Goal: Share content: Share content

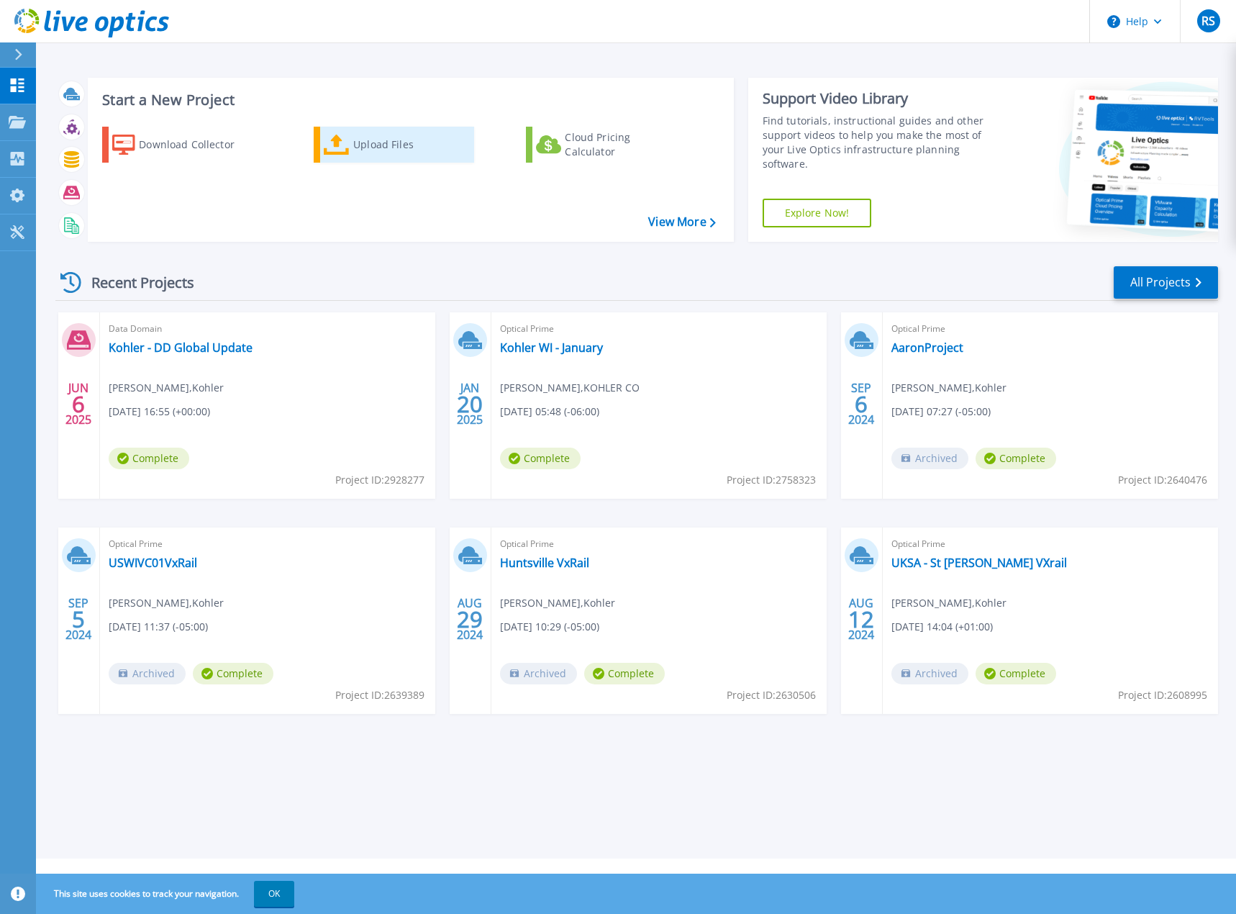
click at [363, 149] on div "Upload Files" at bounding box center [410, 144] width 115 height 29
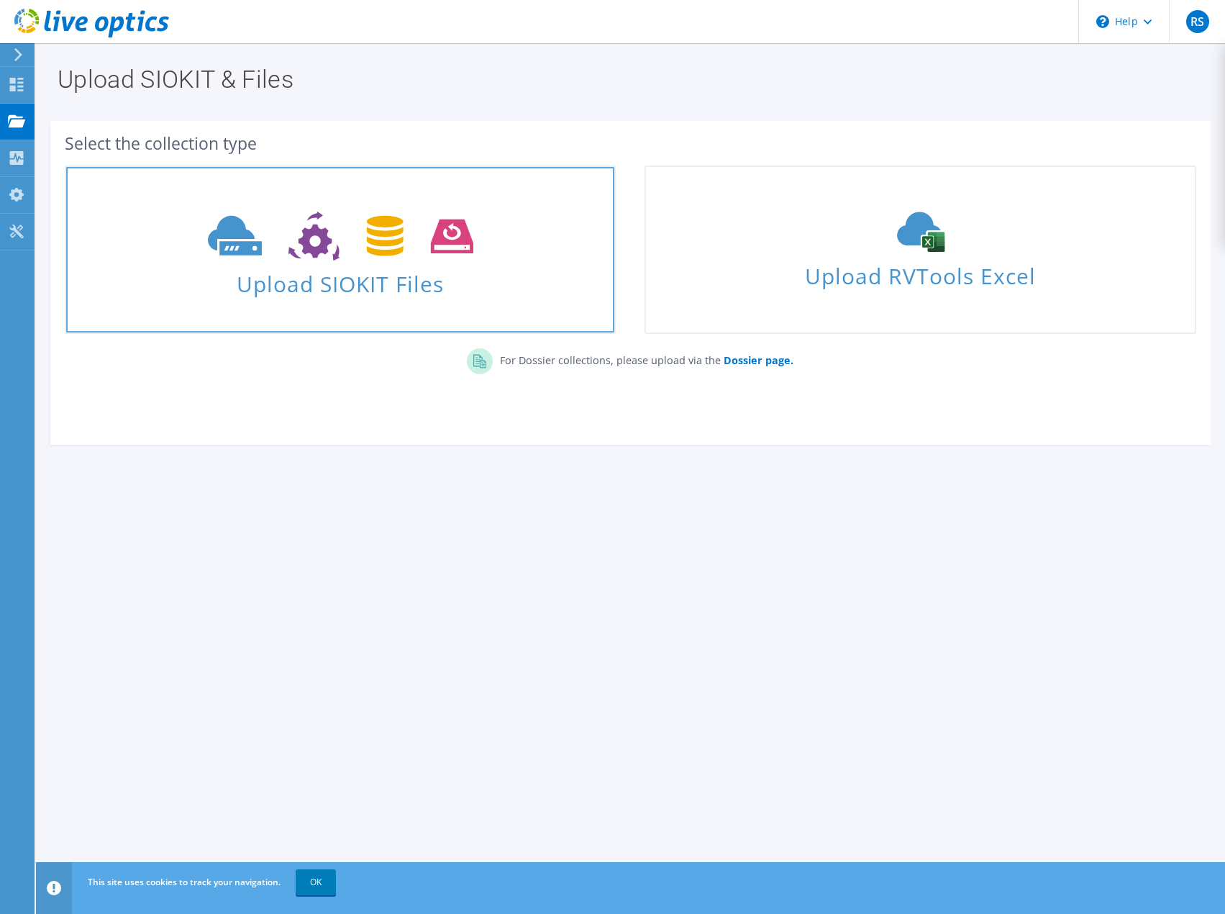
click at [450, 269] on span "Upload SIOKIT Files" at bounding box center [340, 279] width 548 height 31
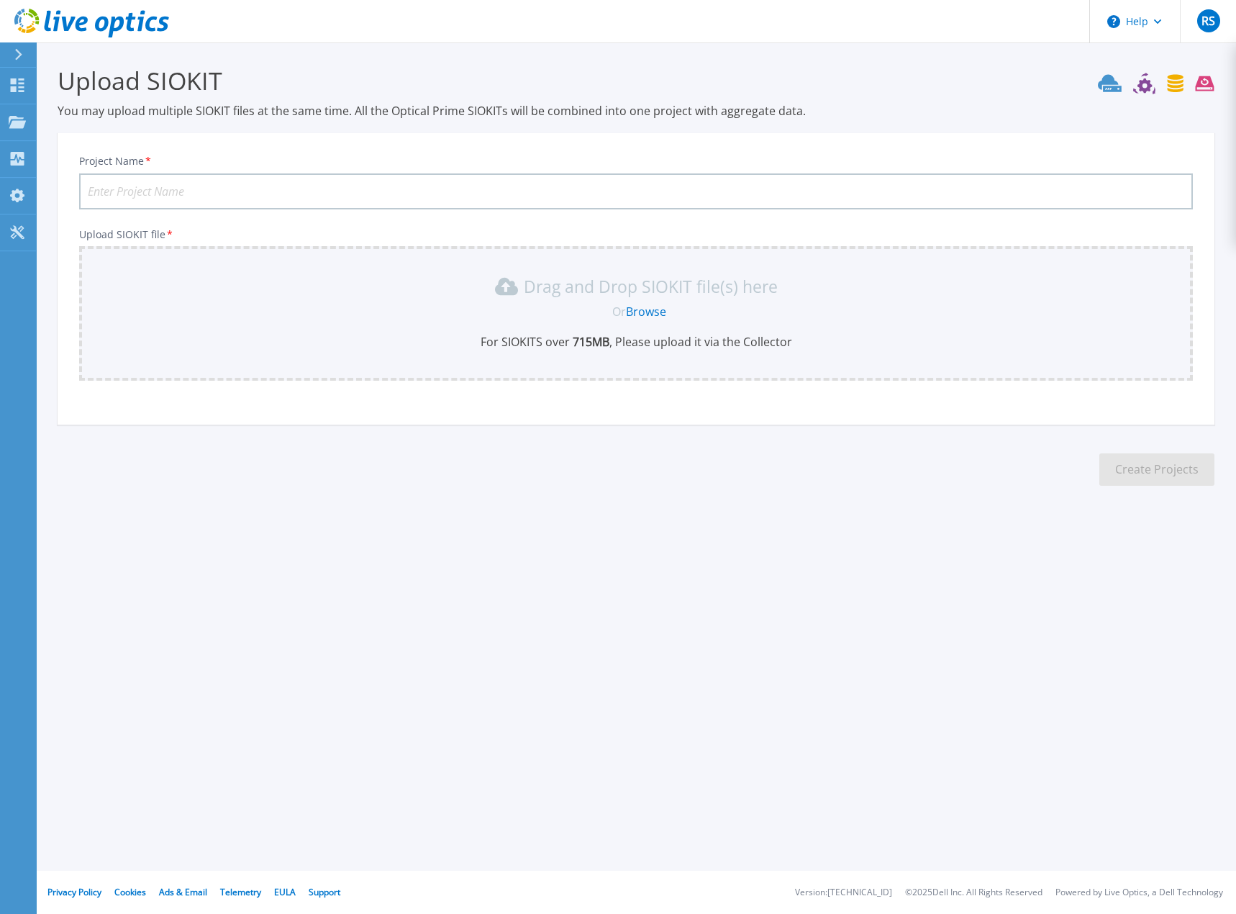
click at [188, 184] on input "Project Name *" at bounding box center [636, 191] width 1114 height 36
type input "St Andrews-OCH"
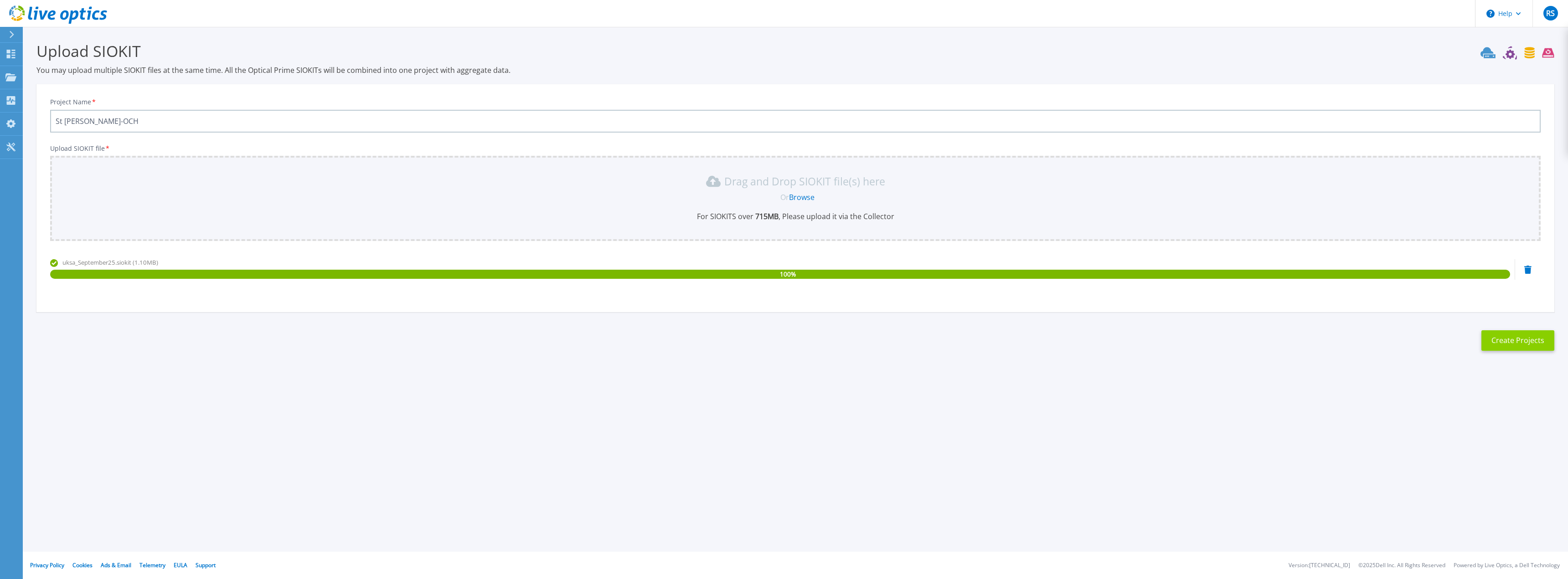
click at [782, 341] on button "Create Projects" at bounding box center [1517, 341] width 73 height 20
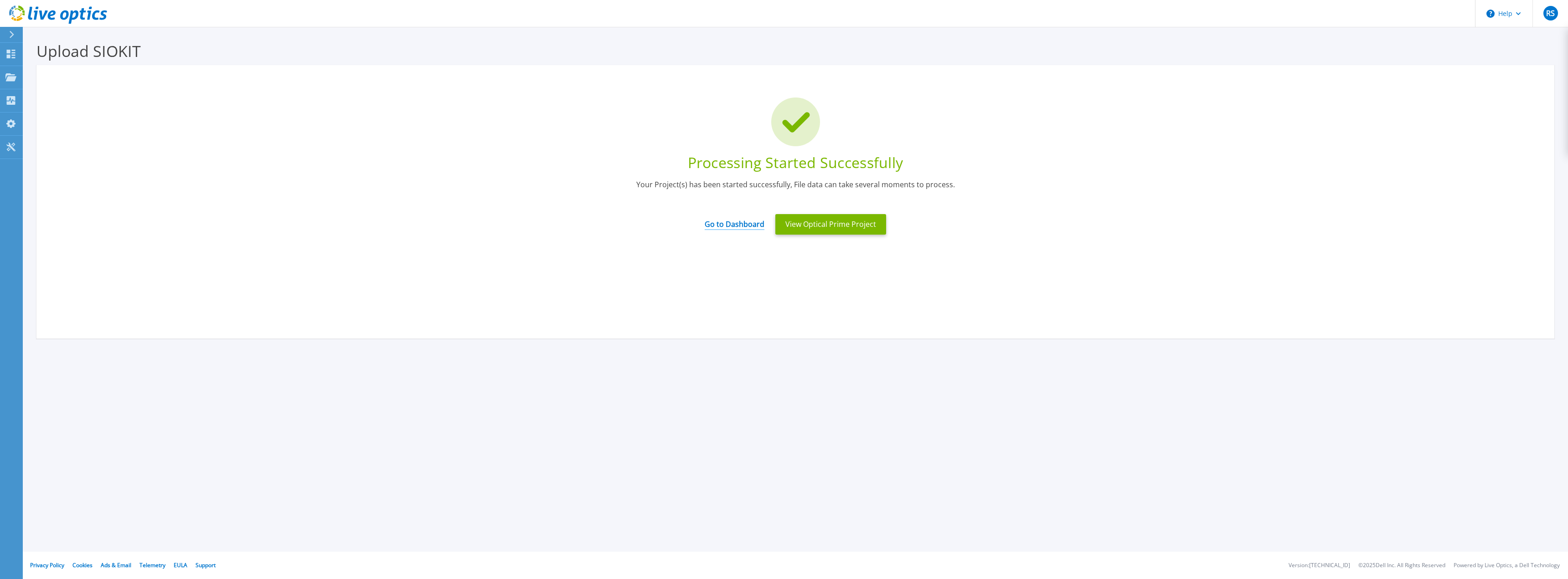
click at [751, 222] on link "Go to Dashboard" at bounding box center [734, 221] width 60 height 18
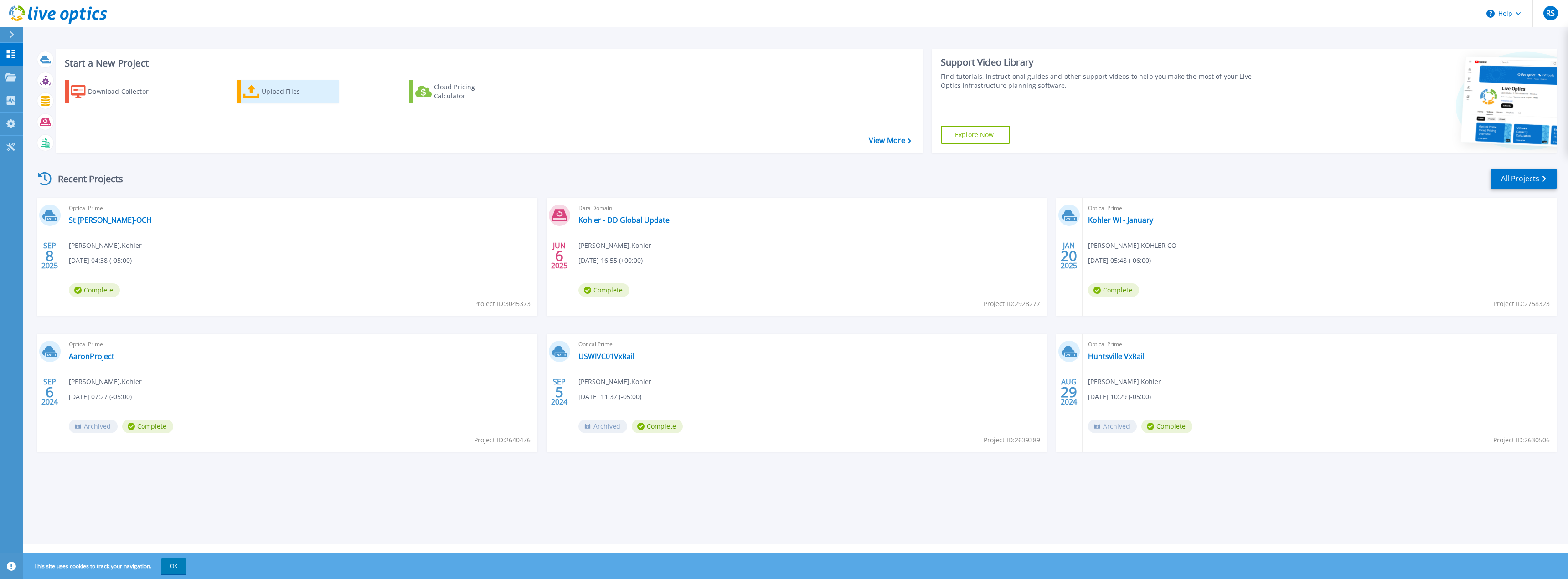
click at [288, 97] on div "Upload Files" at bounding box center [298, 91] width 73 height 18
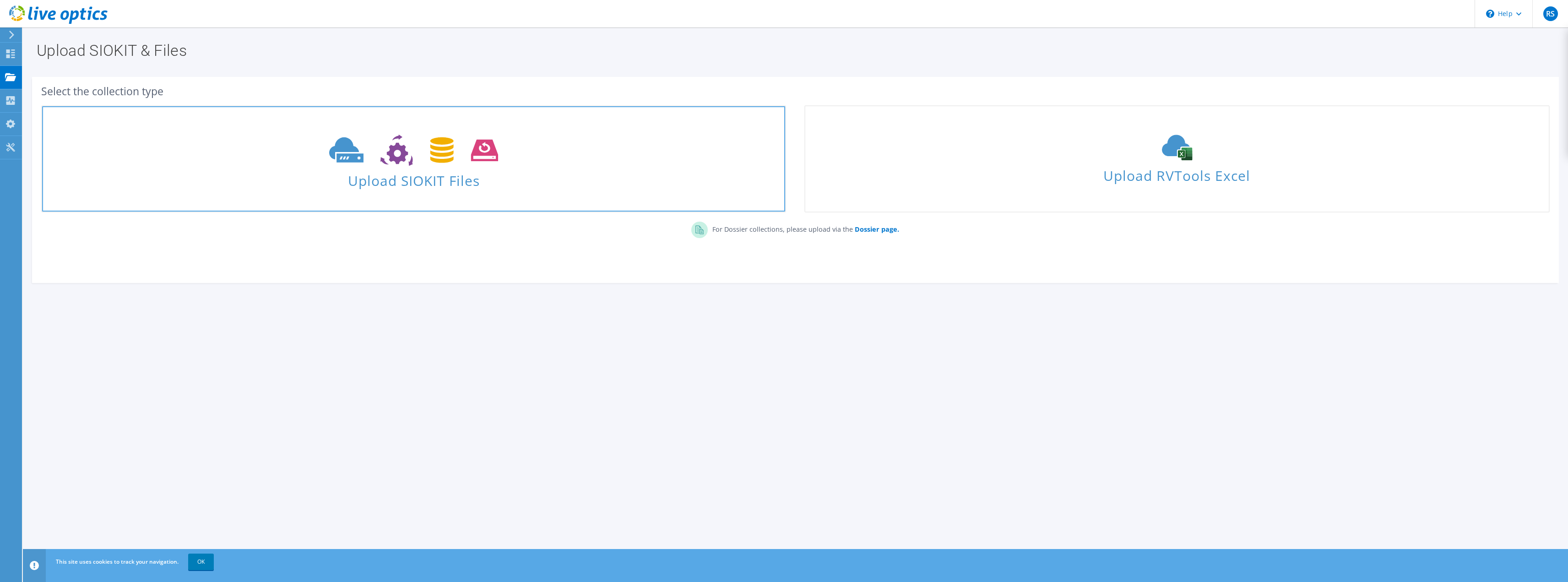
click at [522, 171] on span "Upload SIOKIT Files" at bounding box center [414, 178] width 743 height 20
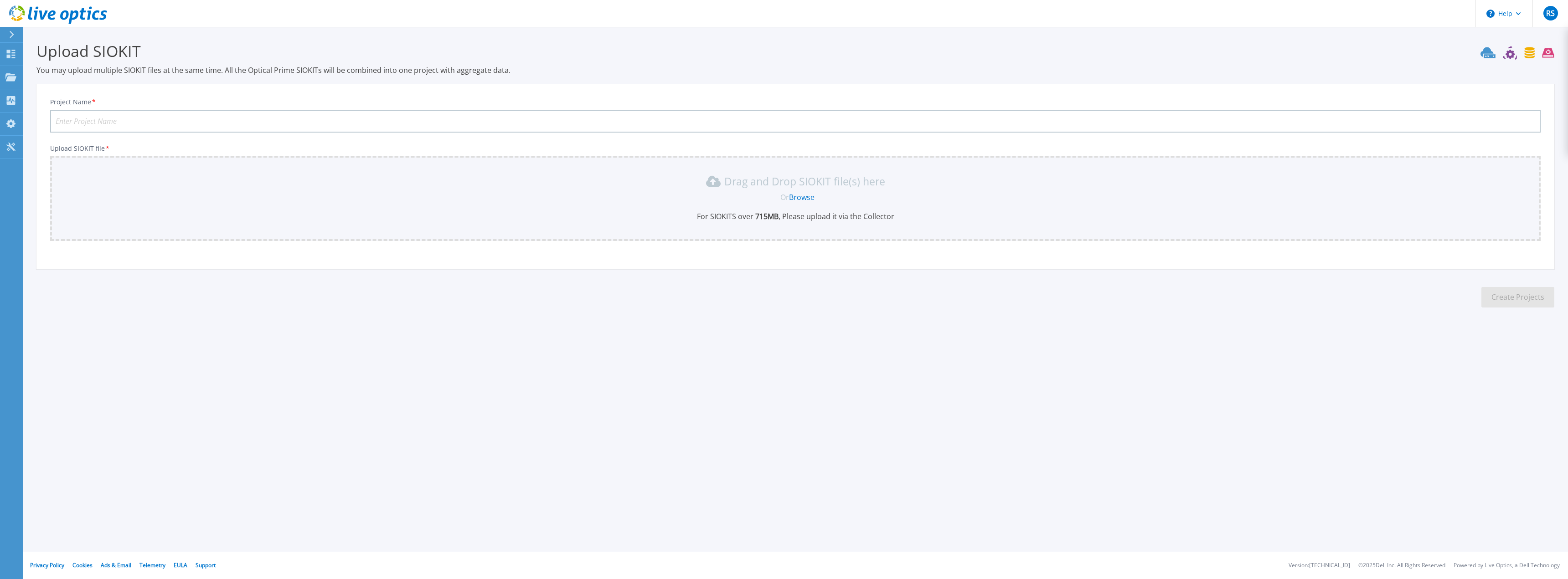
click at [101, 121] on input "Project Name *" at bounding box center [795, 121] width 1491 height 23
click at [77, 171] on div "Drag and Drop SIOKIT file(s) here Or Browse For SIOKITS over 715 MB , Please up…" at bounding box center [795, 198] width 1491 height 86
click at [95, 110] on input "Project Name *" at bounding box center [795, 121] width 1491 height 23
click at [96, 114] on input "Project Name *" at bounding box center [795, 121] width 1491 height 23
paste input "MXSAVC01"
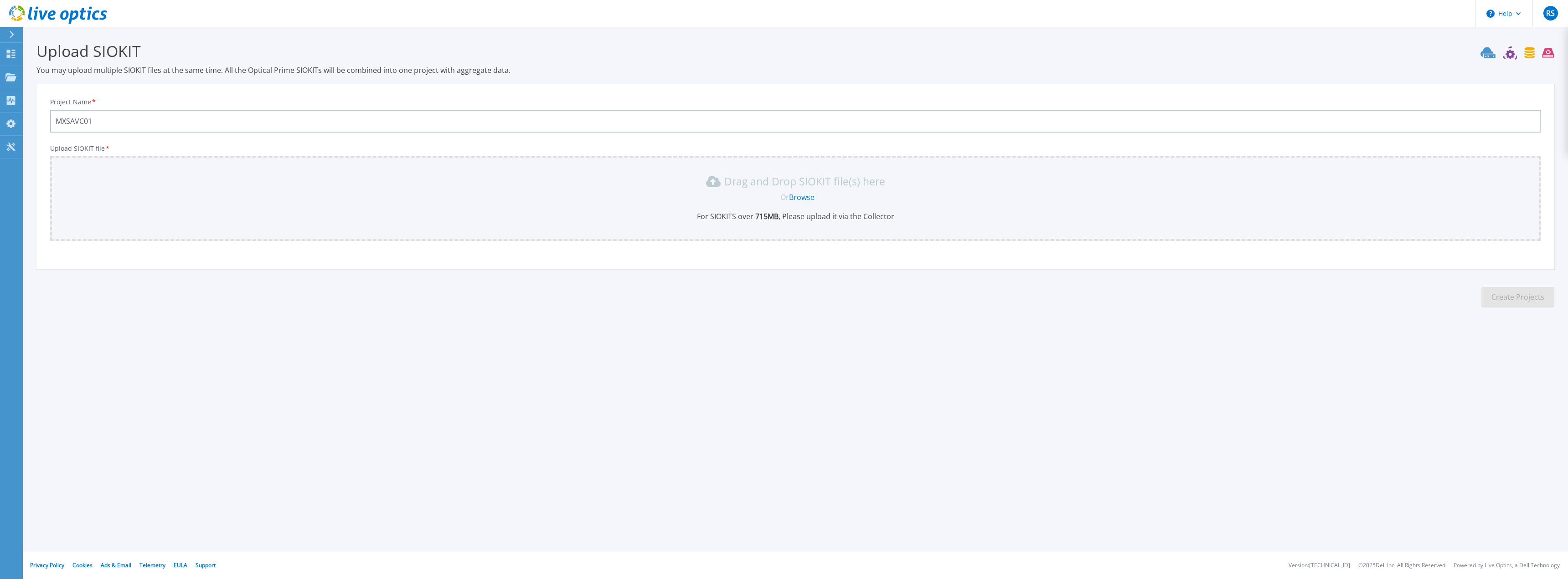
drag, startPoint x: 96, startPoint y: 117, endPoint x: 34, endPoint y: 116, distance: 62.0
click at [34, 116] on section "Upload SIOKIT You may upload multiple SIOKIT files at the same time. All the Op…" at bounding box center [795, 177] width 1545 height 302
type input "MXSAVC01 - [GEOGRAPHIC_DATA] Sanimex"
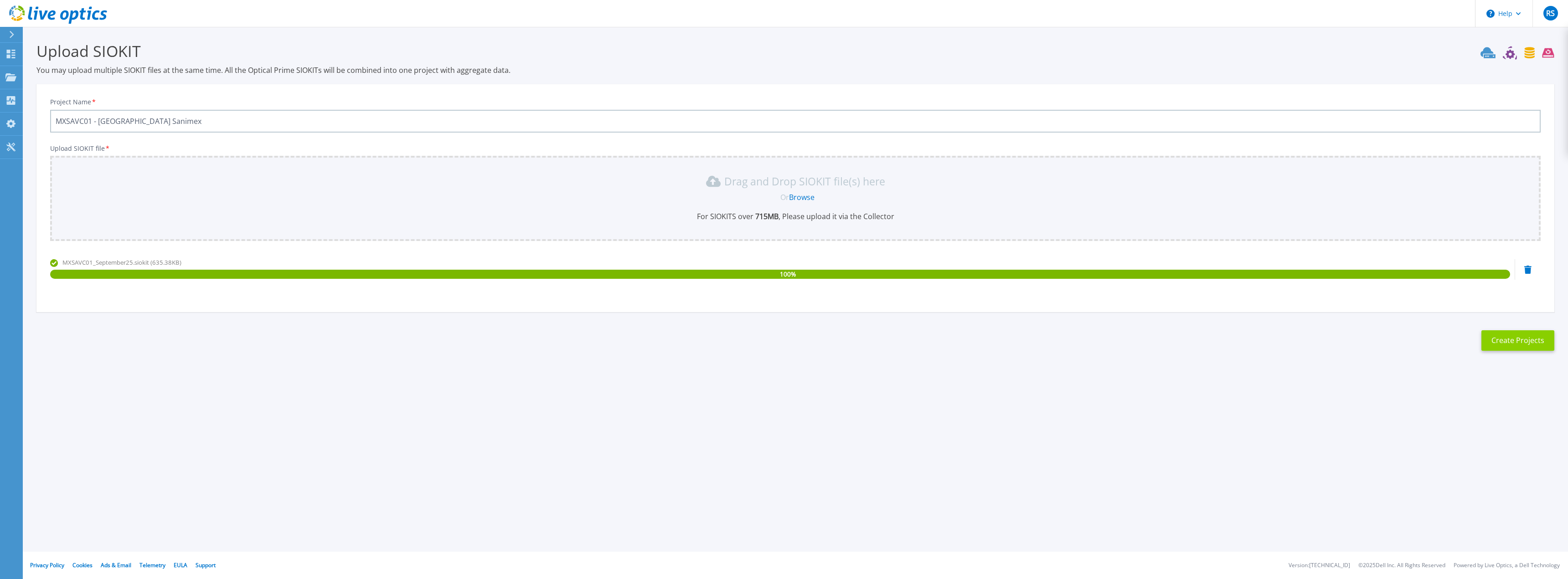
click at [1508, 341] on button "Create Projects" at bounding box center [1517, 341] width 73 height 20
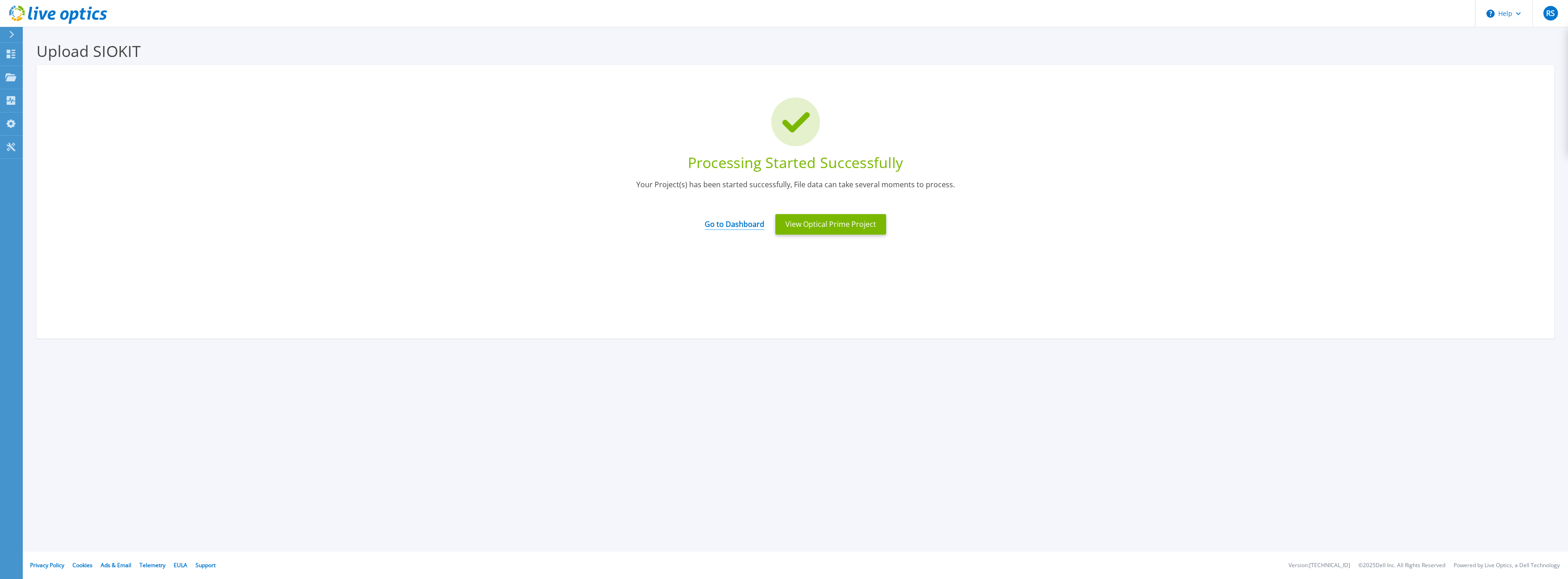
click at [748, 220] on link "Go to Dashboard" at bounding box center [734, 221] width 60 height 18
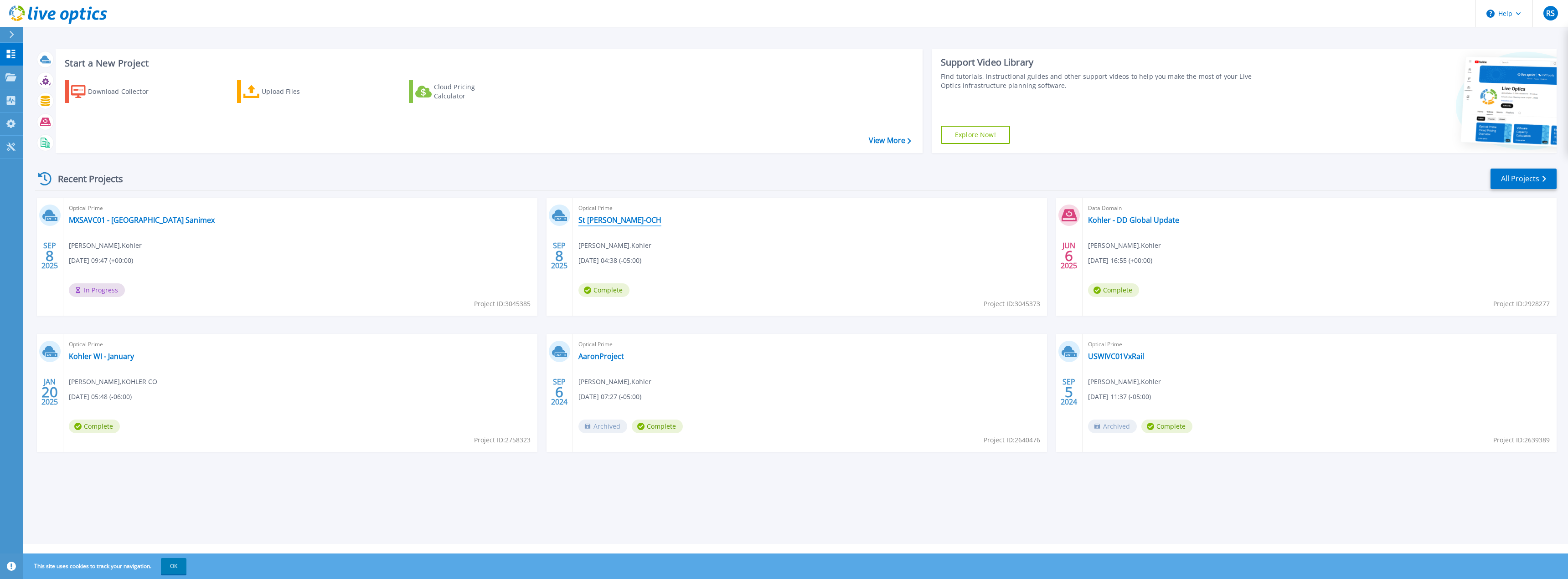
click at [606, 220] on link "St [PERSON_NAME]-OCH" at bounding box center [620, 220] width 83 height 9
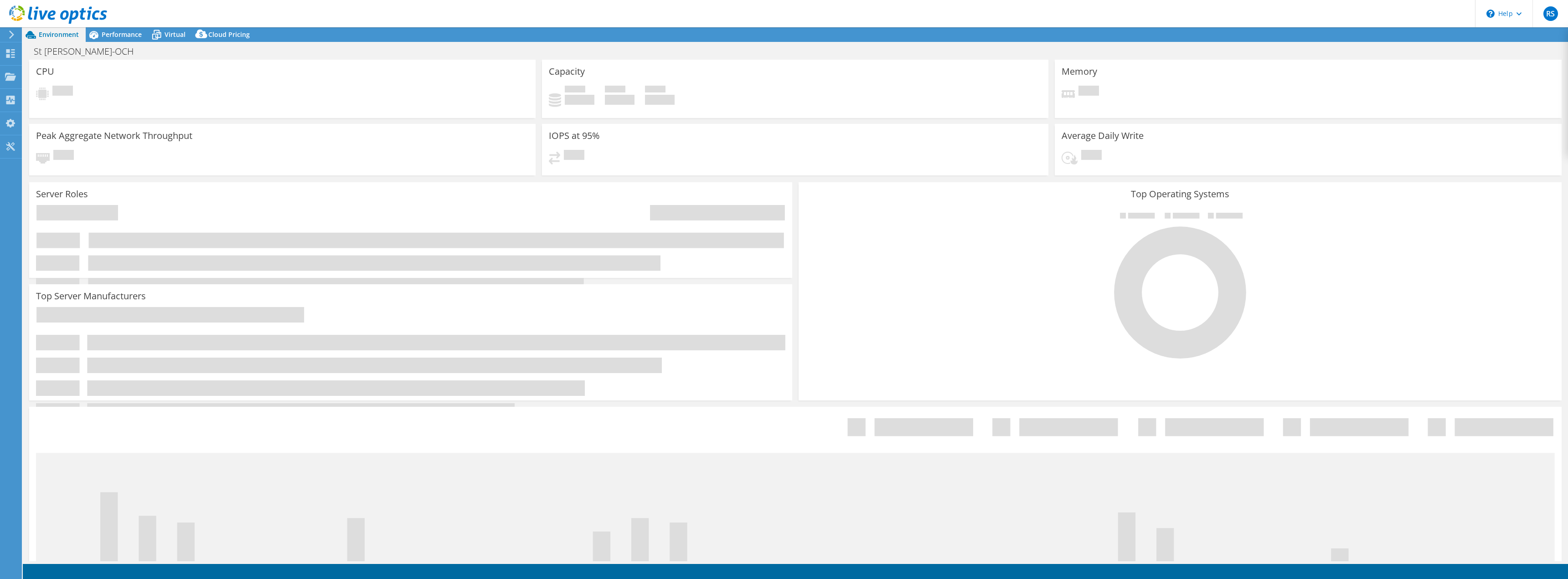
select select "USD"
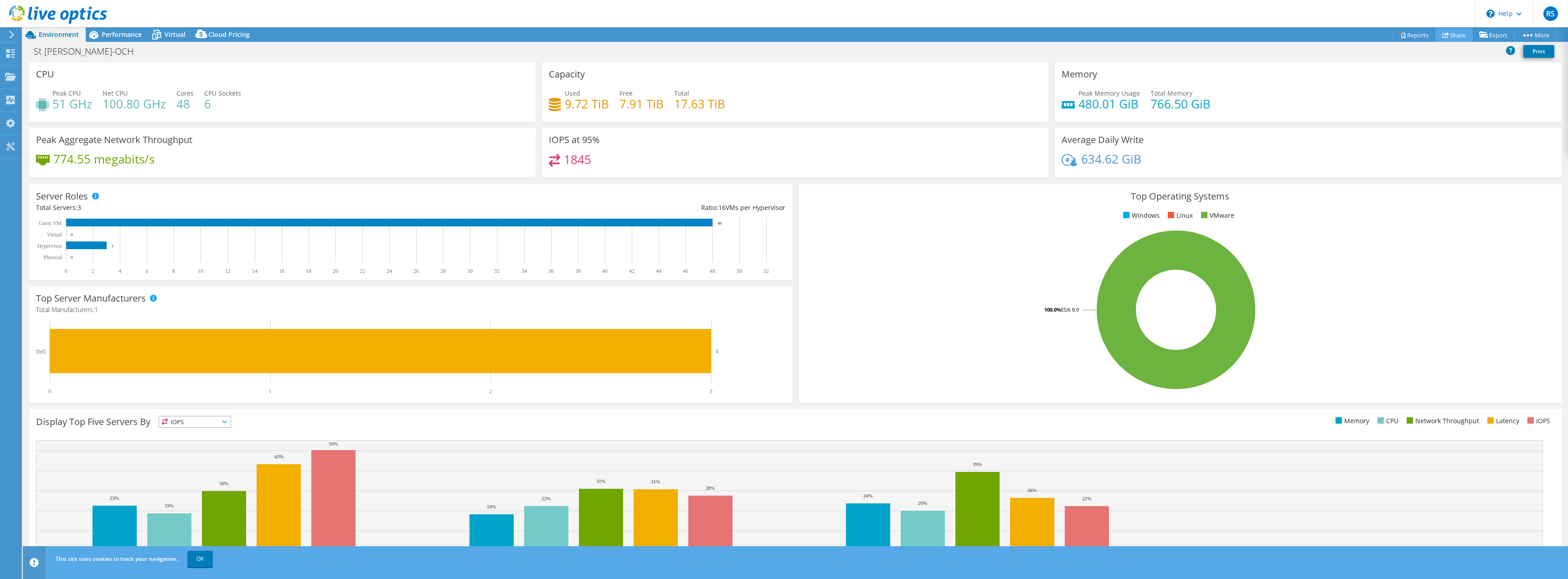
click at [1445, 30] on link "Share" at bounding box center [1454, 35] width 37 height 14
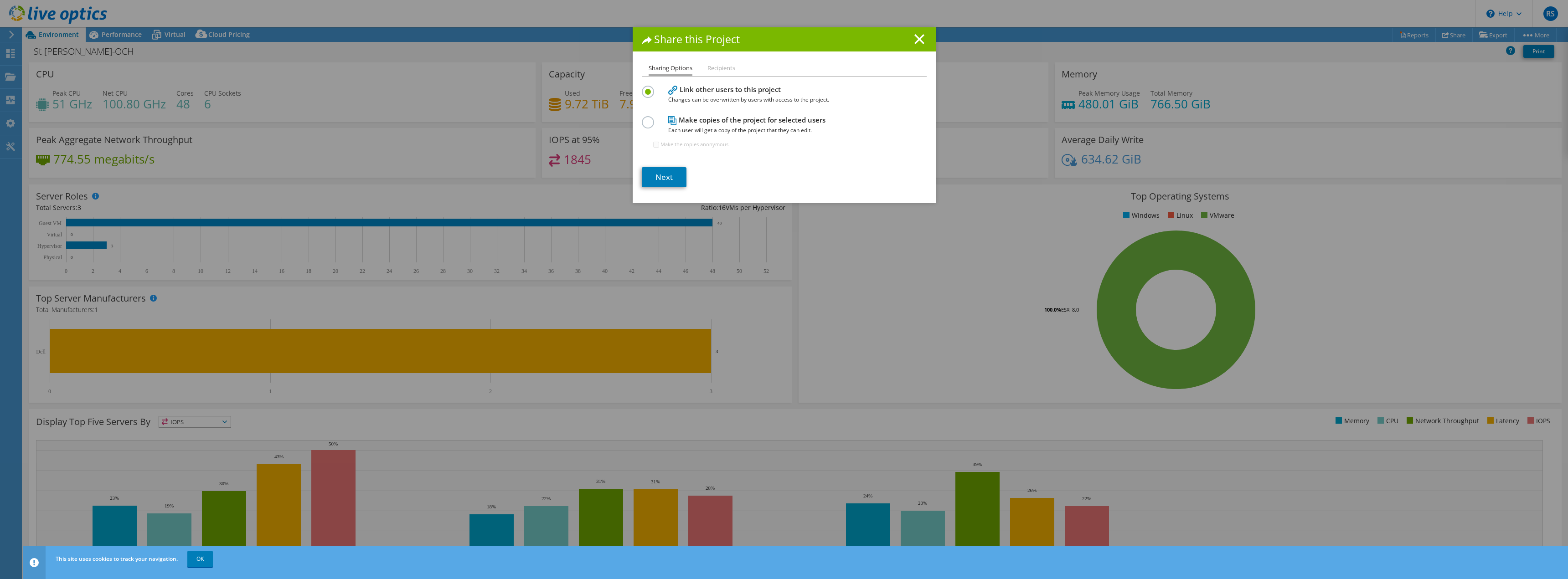
click at [713, 69] on li "Recipients" at bounding box center [722, 68] width 28 height 11
click at [663, 180] on link "Next" at bounding box center [664, 177] width 45 height 20
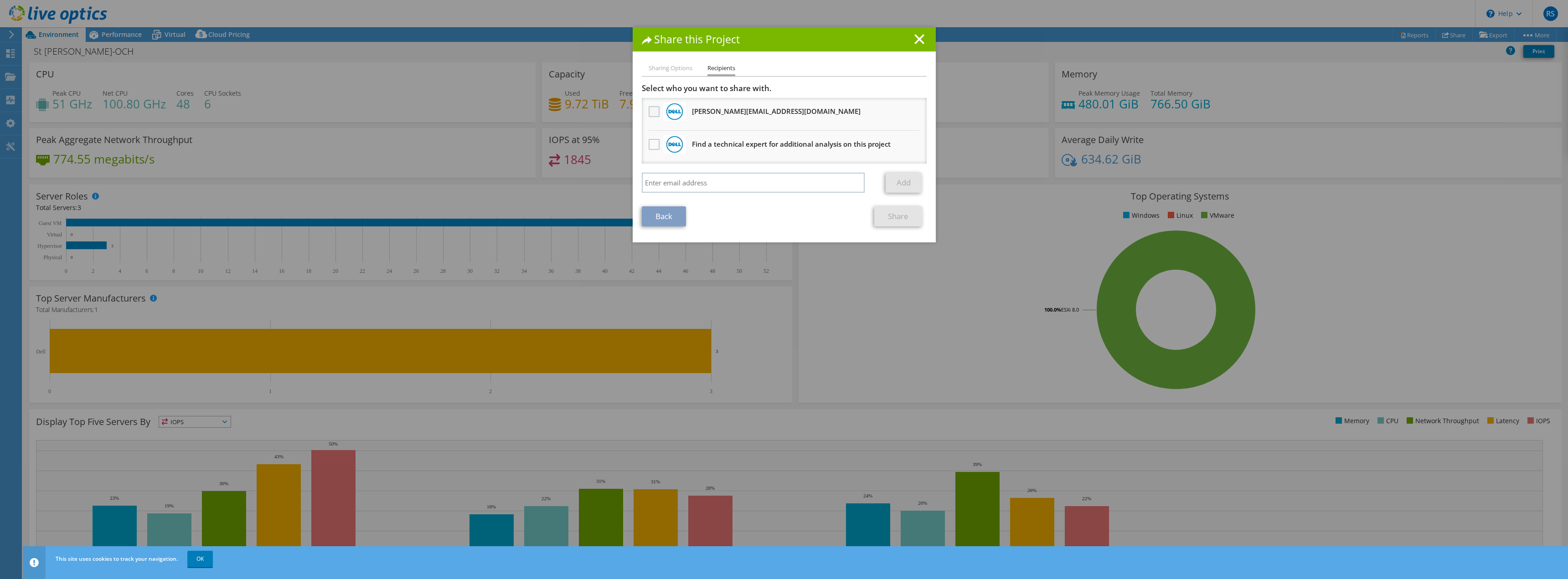
click at [649, 111] on label at bounding box center [655, 111] width 13 height 11
click at [0, 0] on input "checkbox" at bounding box center [0, 0] width 0 height 0
click at [904, 217] on link "Share" at bounding box center [898, 217] width 48 height 20
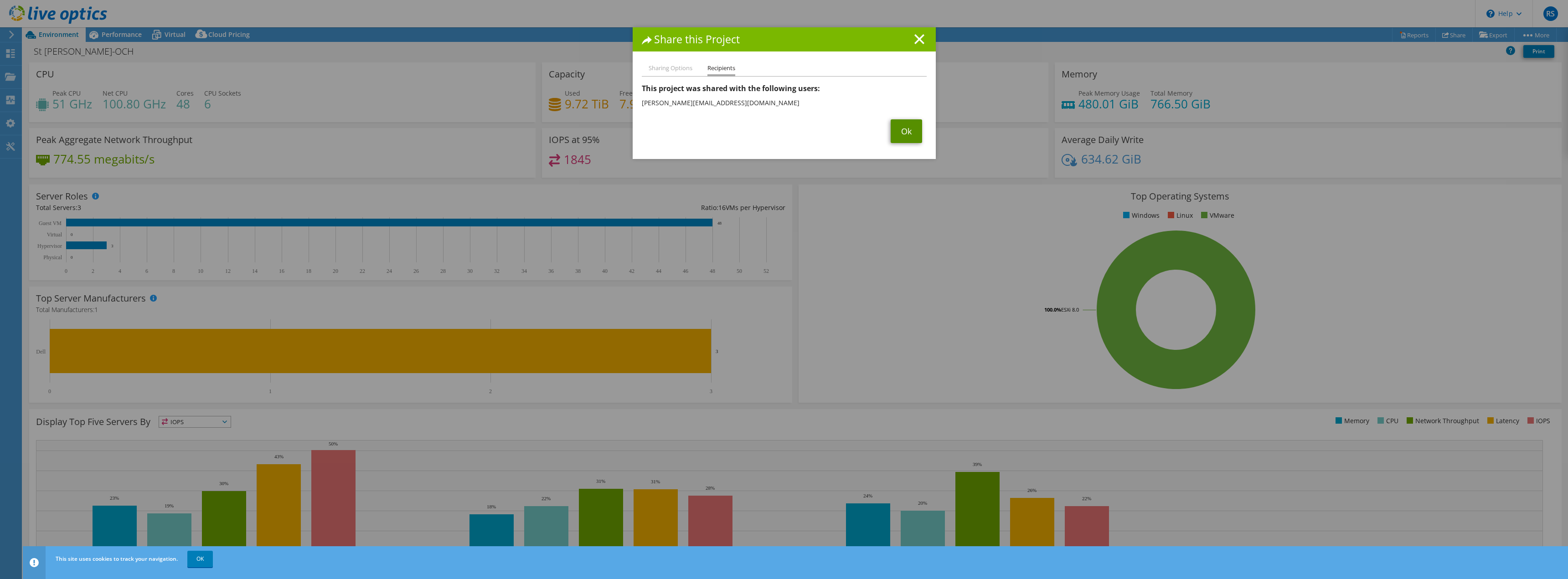
click at [897, 136] on link "Ok" at bounding box center [907, 131] width 32 height 23
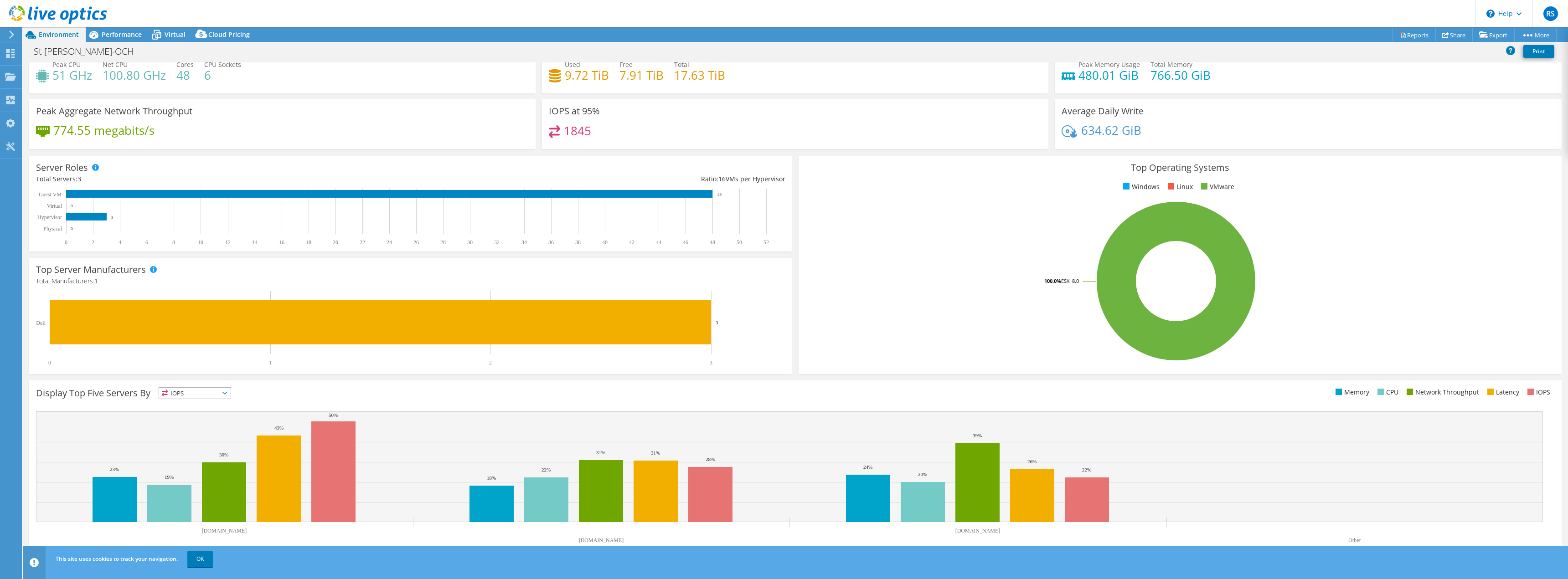
scroll to position [29, 0]
click at [196, 558] on link "OK" at bounding box center [200, 559] width 25 height 16
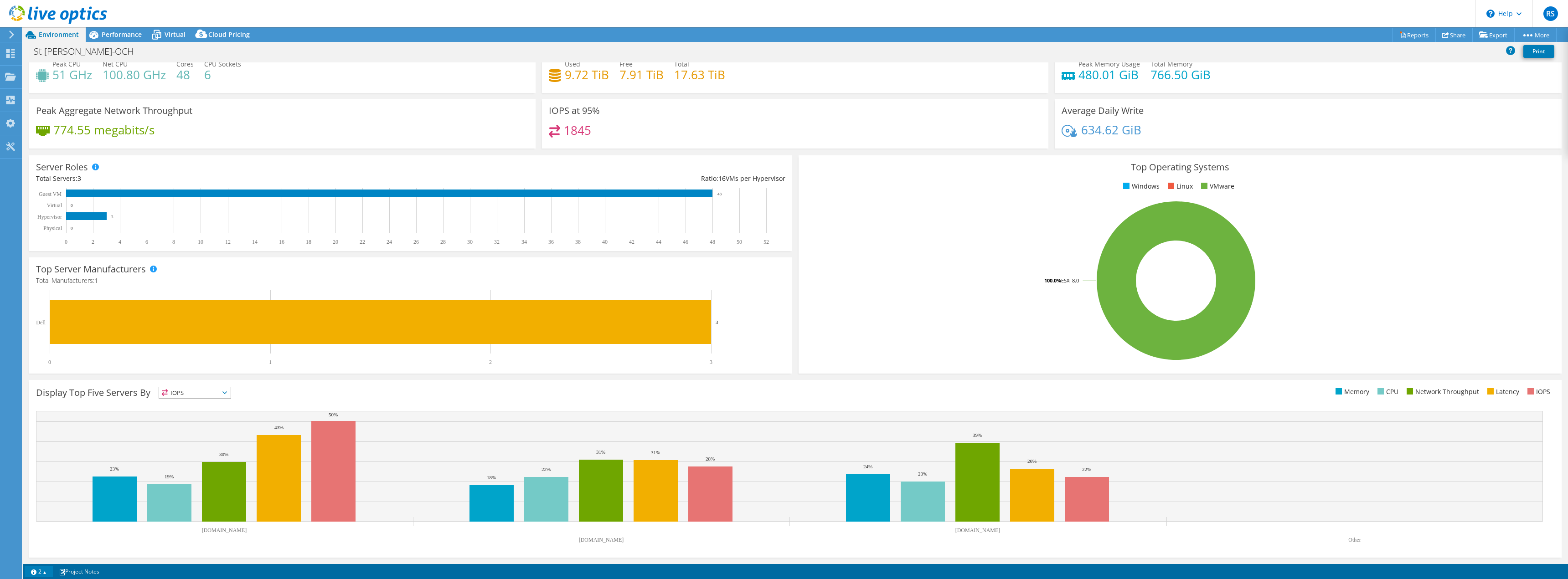
click at [42, 572] on link "2" at bounding box center [39, 572] width 29 height 11
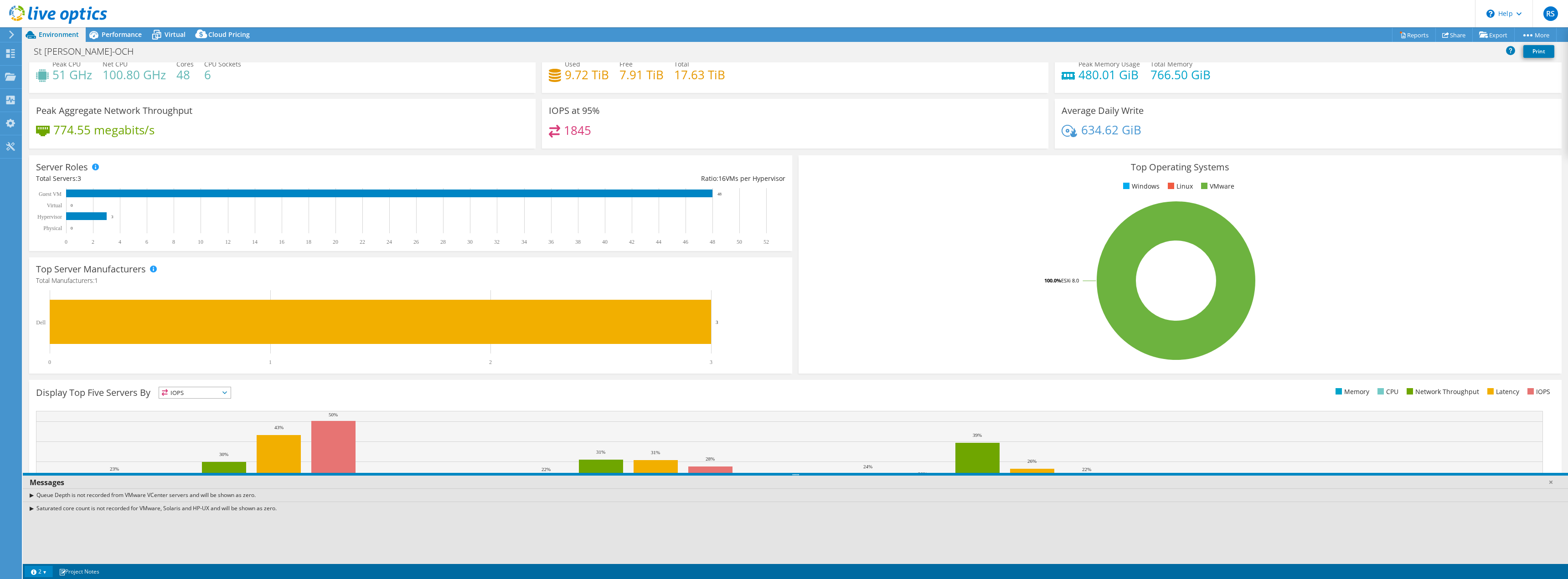
click at [42, 572] on link "2" at bounding box center [39, 572] width 29 height 11
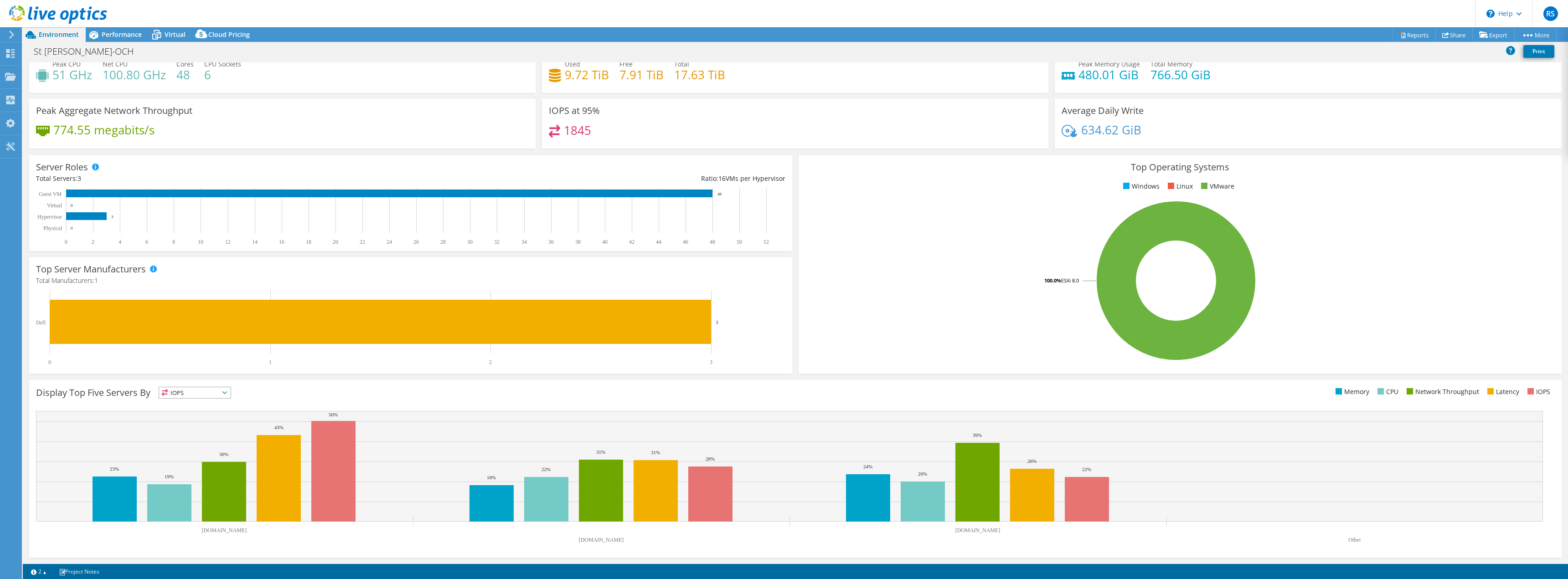
scroll to position [0, 0]
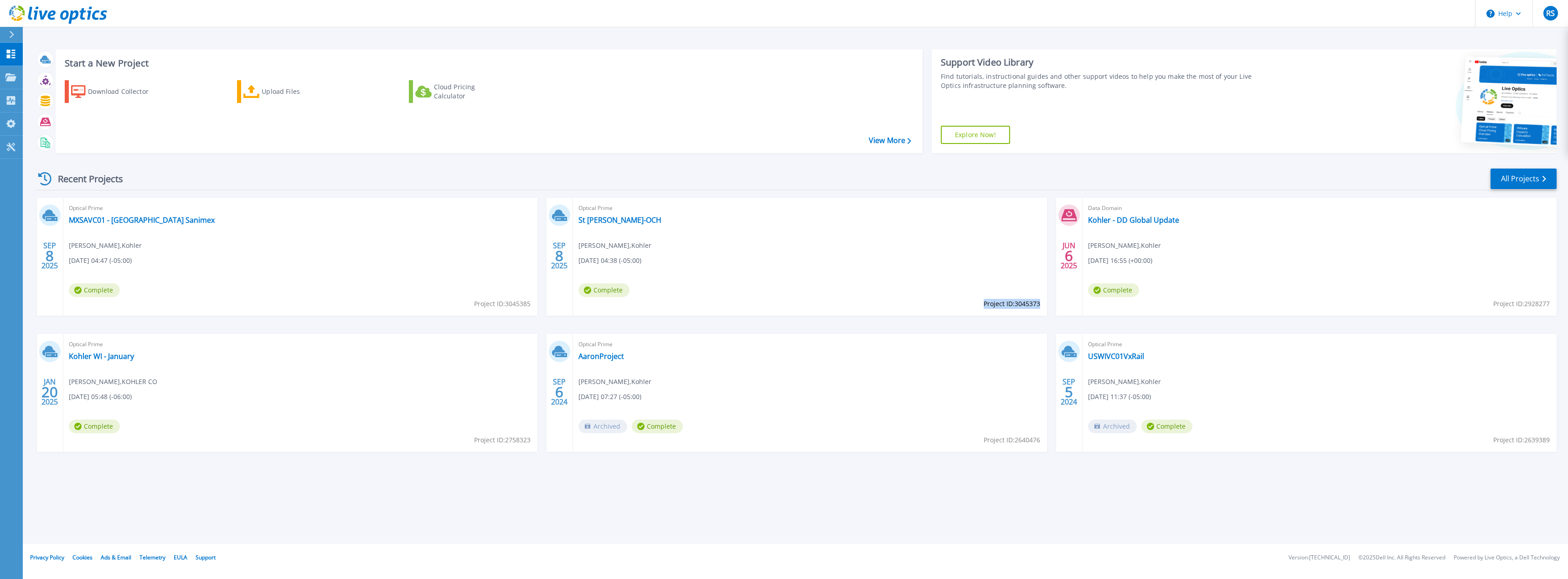
drag, startPoint x: 1039, startPoint y: 305, endPoint x: 983, endPoint y: 305, distance: 56.0
click at [984, 305] on span "Project ID: 3045373" at bounding box center [1012, 304] width 56 height 10
copy span "Project ID: 3045373"
click at [91, 219] on link "MXSAVC01 - [GEOGRAPHIC_DATA] Sanimex" at bounding box center [142, 220] width 146 height 9
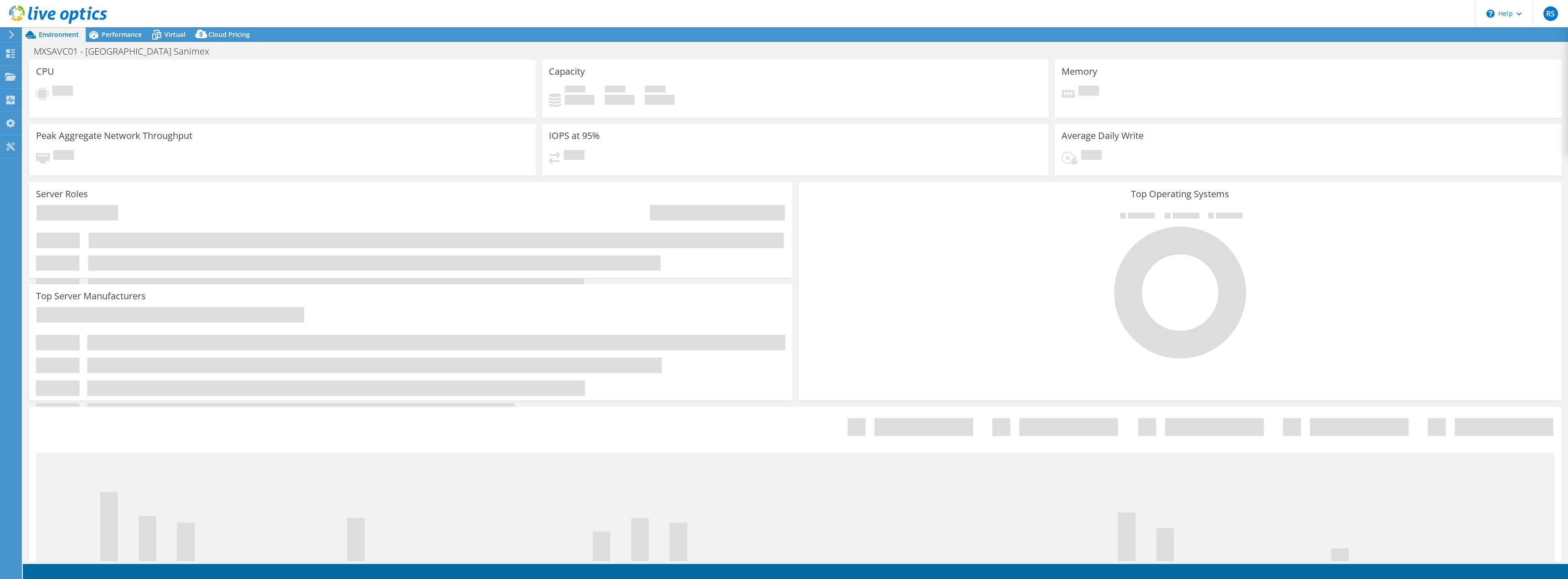
select select "USD"
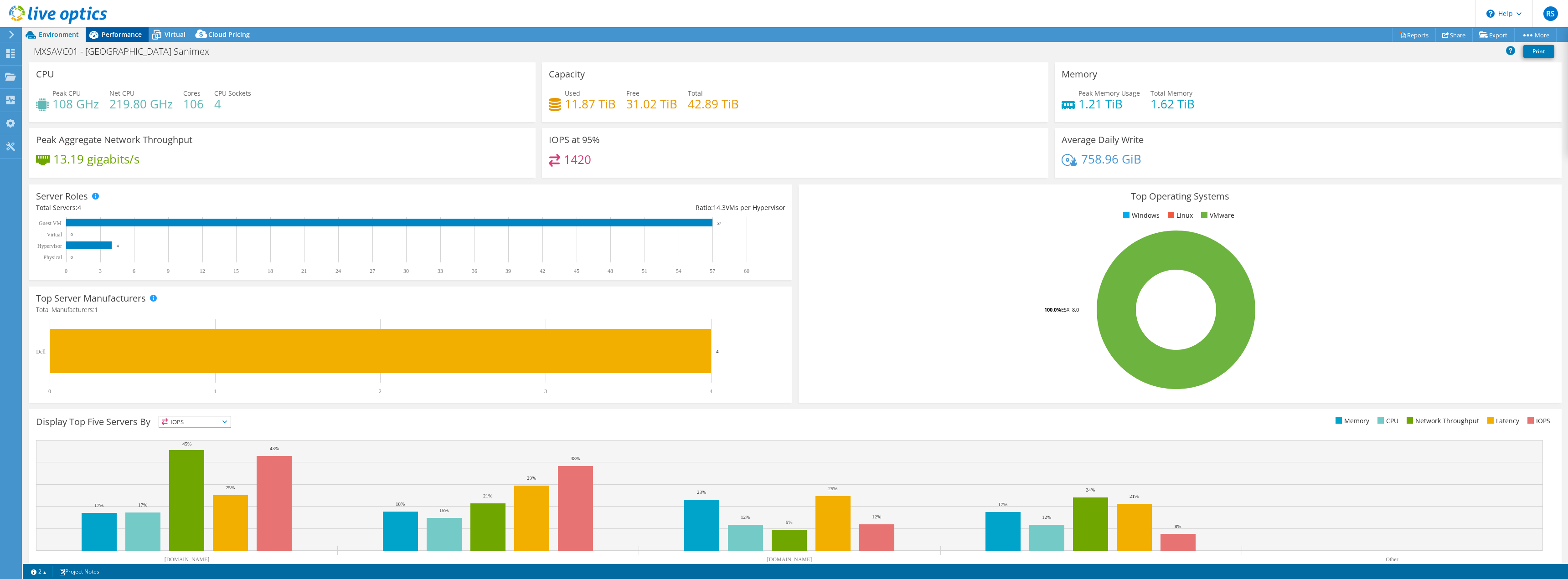
click at [113, 32] on span "Performance" at bounding box center [121, 34] width 40 height 9
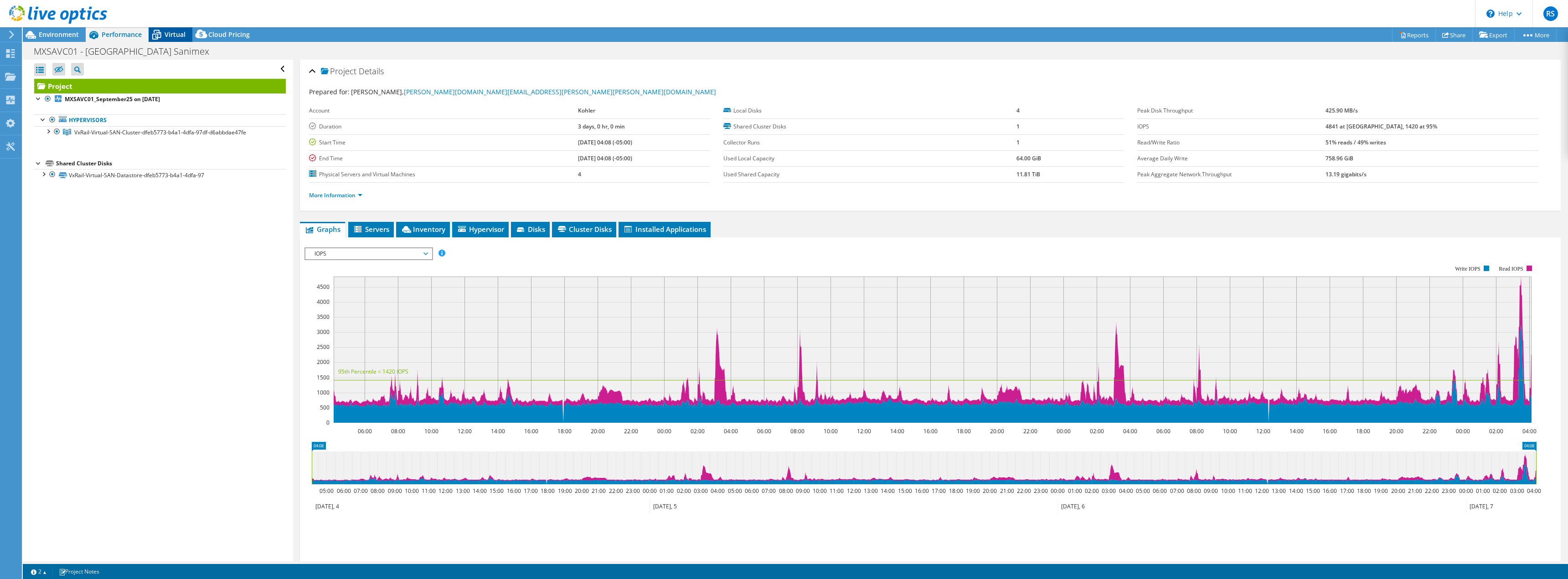
click at [175, 35] on span "Virtual" at bounding box center [175, 34] width 21 height 9
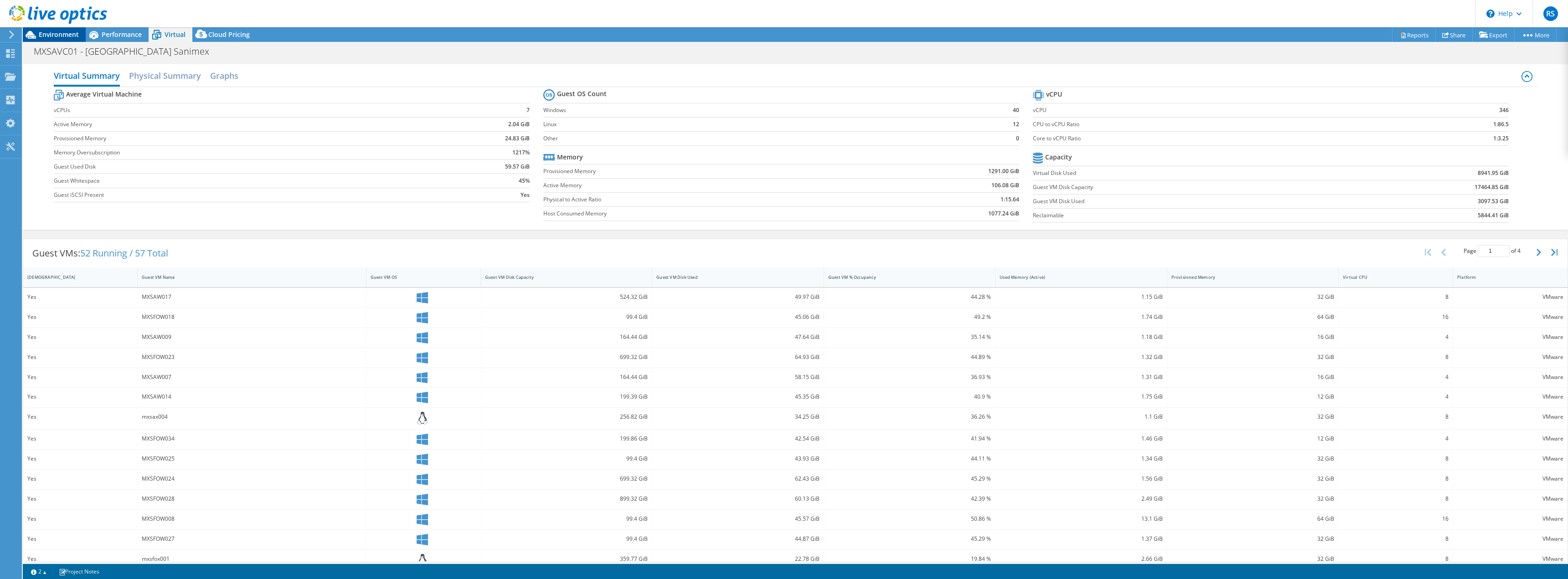
click at [51, 34] on span "Environment" at bounding box center [58, 34] width 40 height 9
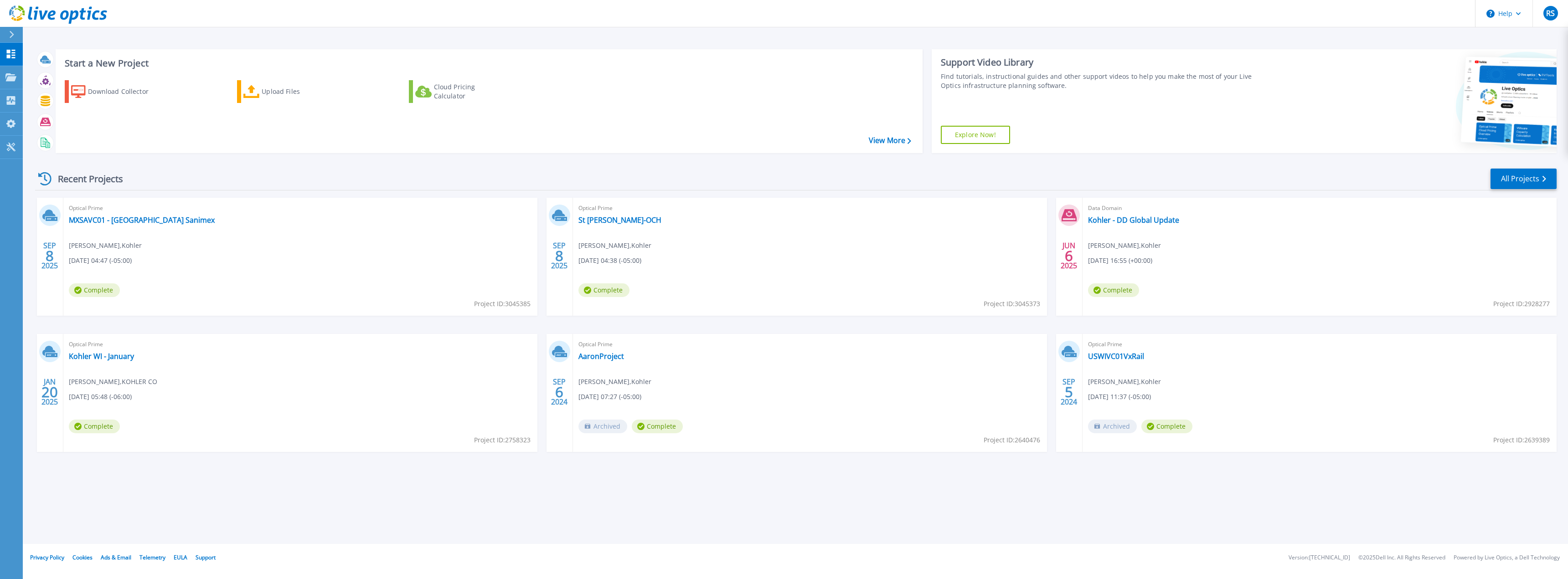
click at [500, 306] on span "Project ID: 3045385" at bounding box center [502, 304] width 56 height 10
click at [94, 215] on link "MXSAVC01 - [GEOGRAPHIC_DATA] Sanimex" at bounding box center [142, 220] width 146 height 9
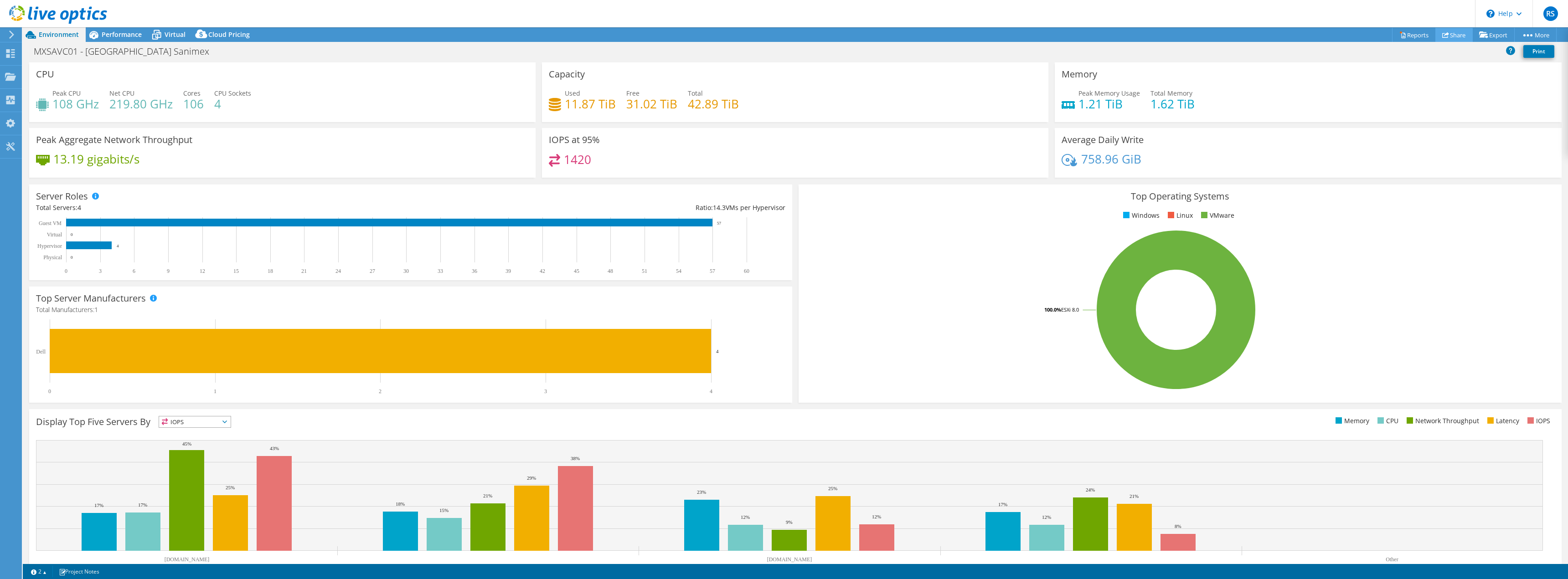
click at [1444, 37] on link "Share" at bounding box center [1454, 35] width 37 height 14
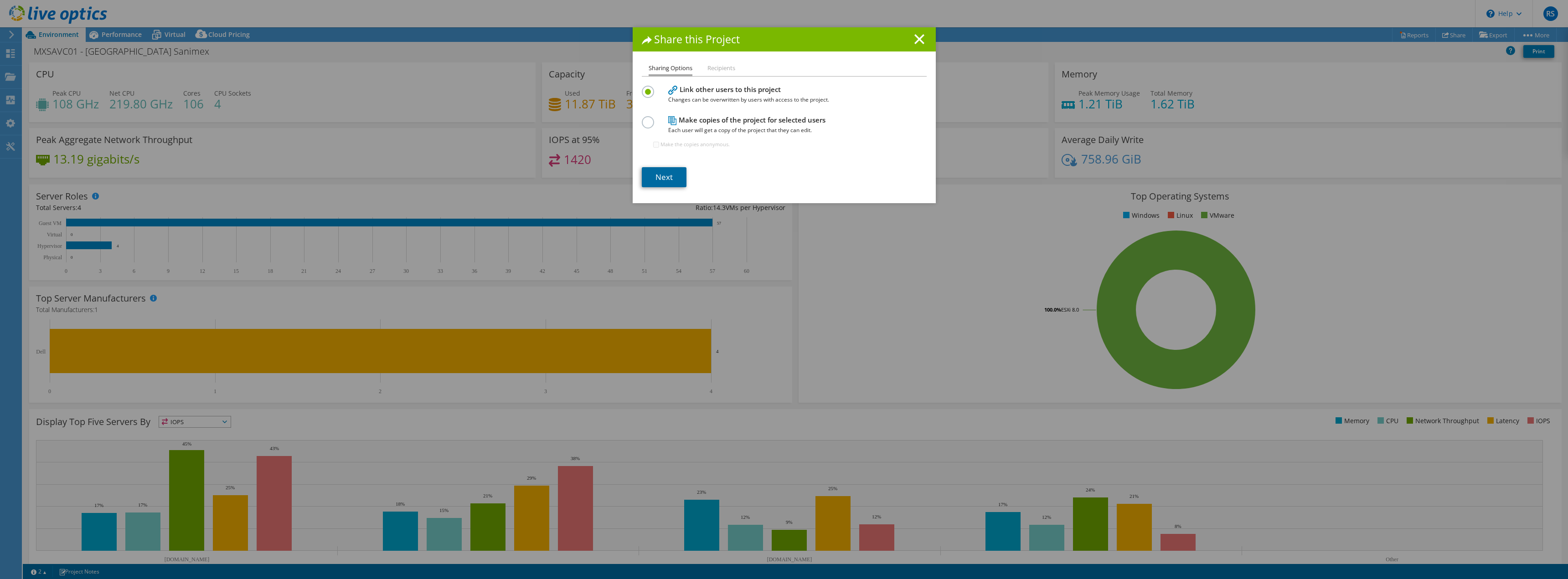
click at [674, 178] on link "Next" at bounding box center [664, 177] width 45 height 20
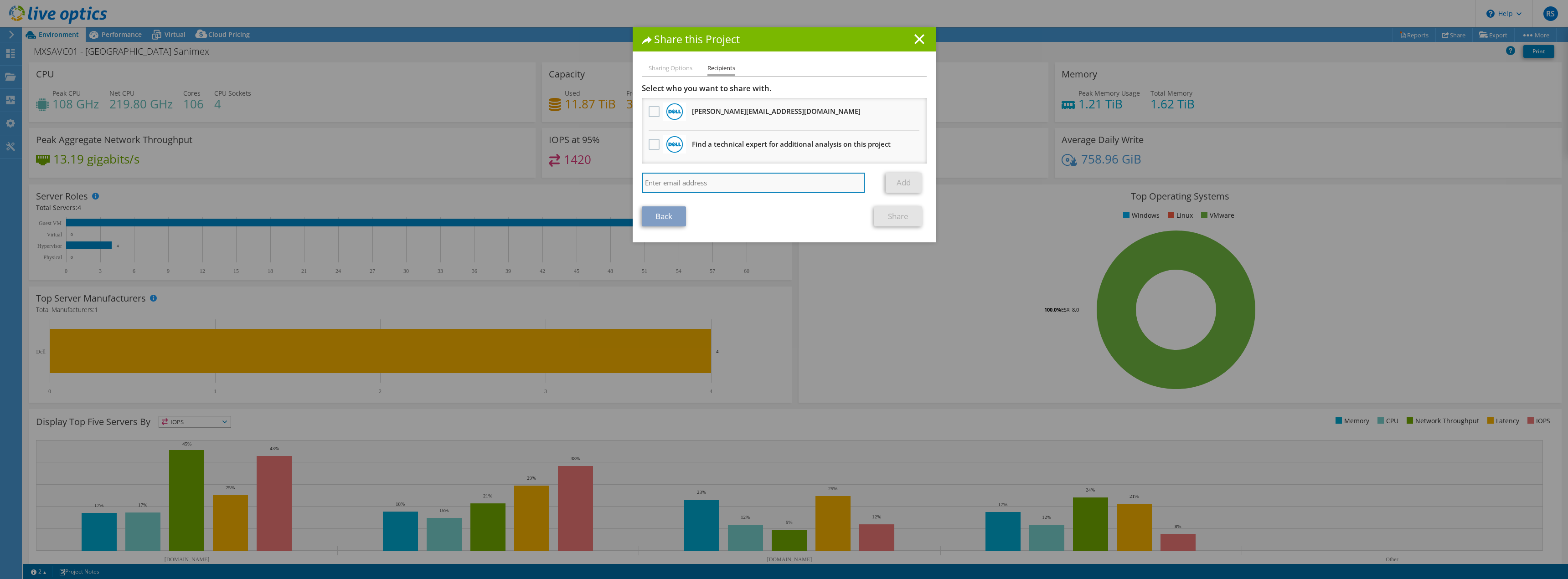
click at [682, 183] on input "search" at bounding box center [753, 183] width 224 height 20
type input "h"
click at [787, 179] on input "search" at bounding box center [753, 183] width 224 height 20
paste input "Mark.Holmes@dell.com"
type input "Mark.Holmes@dell.com"
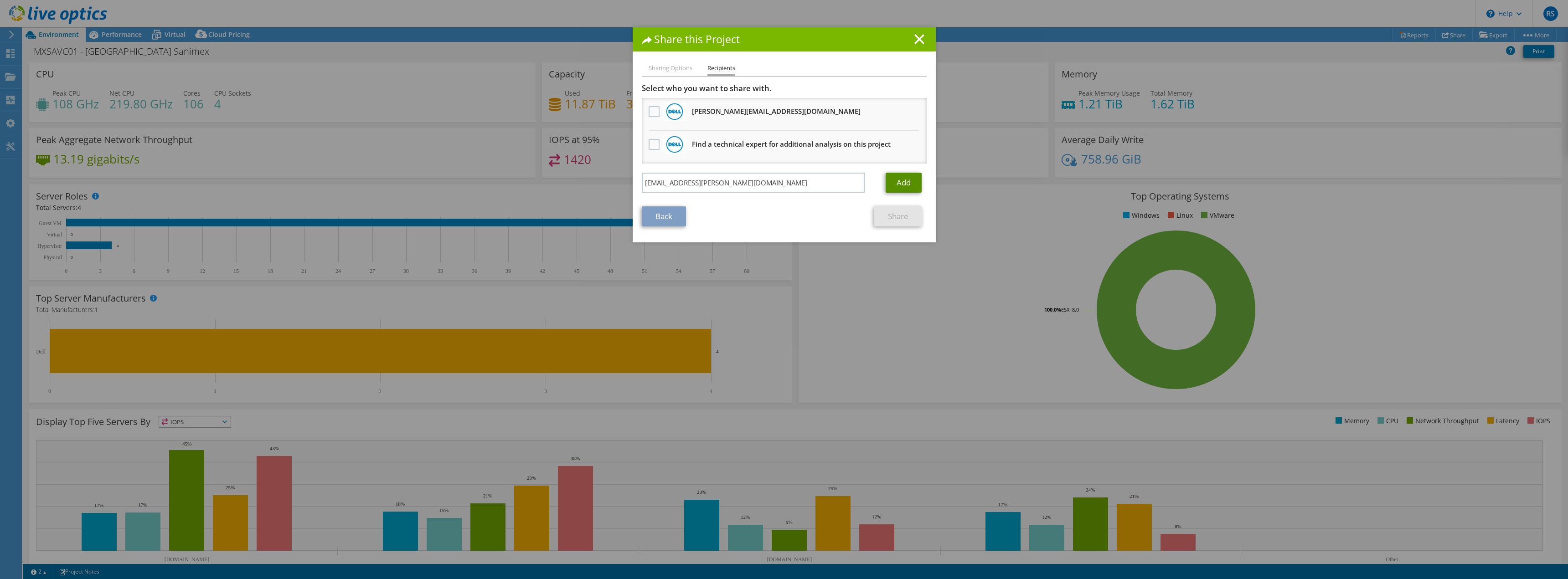
click at [907, 182] on link "Add" at bounding box center [903, 183] width 36 height 20
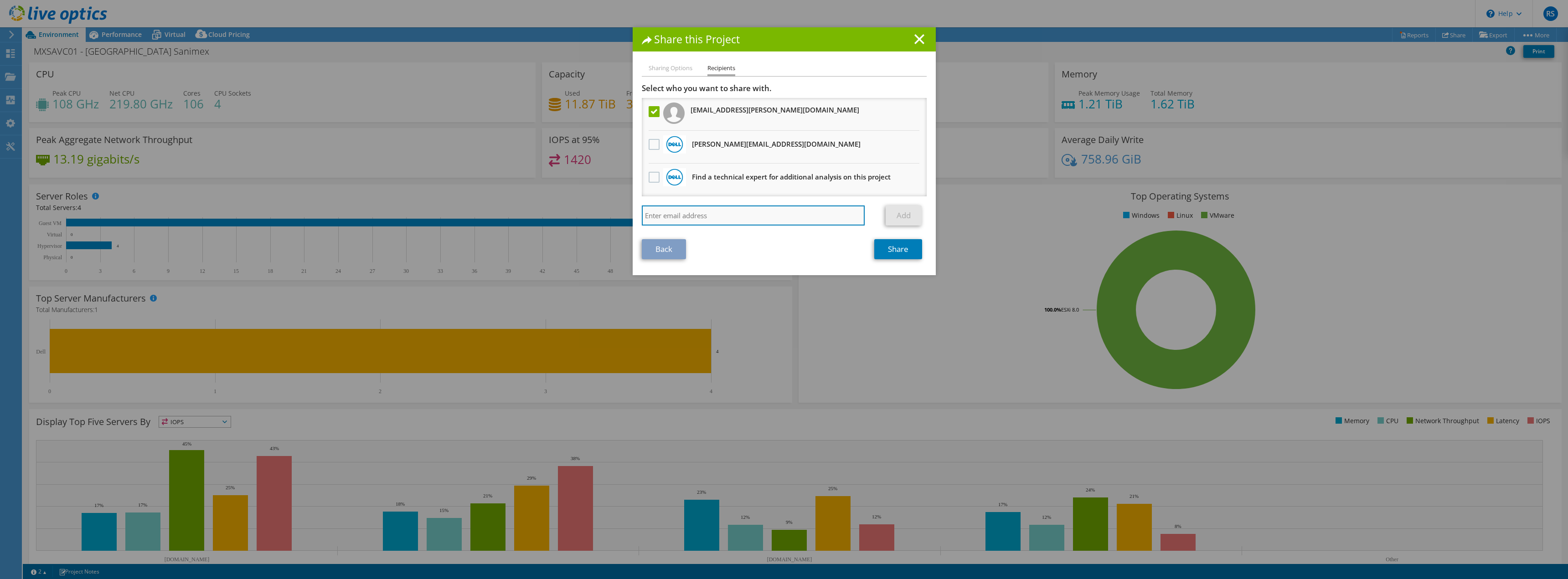
click at [730, 214] on input "search" at bounding box center [753, 215] width 224 height 20
type input "aaron.koenig@kohler.com"
click at [900, 219] on link "Add" at bounding box center [903, 215] width 36 height 20
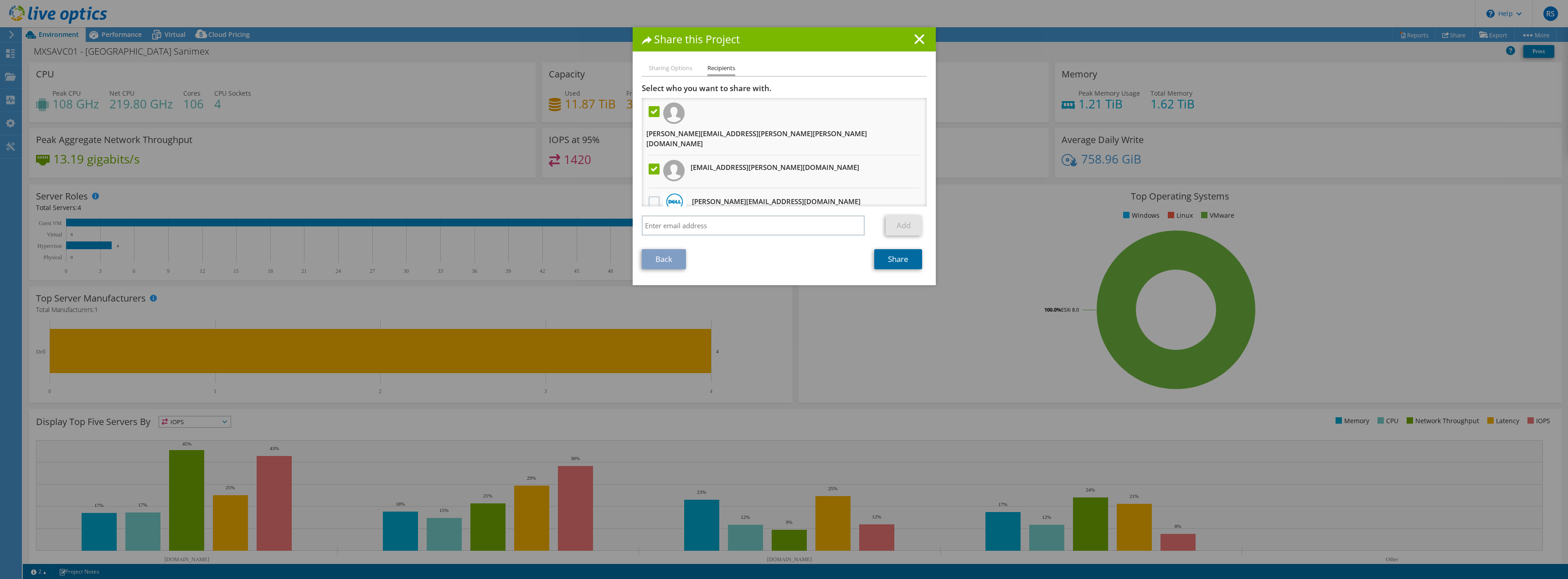
click at [887, 259] on link "Share" at bounding box center [898, 260] width 48 height 20
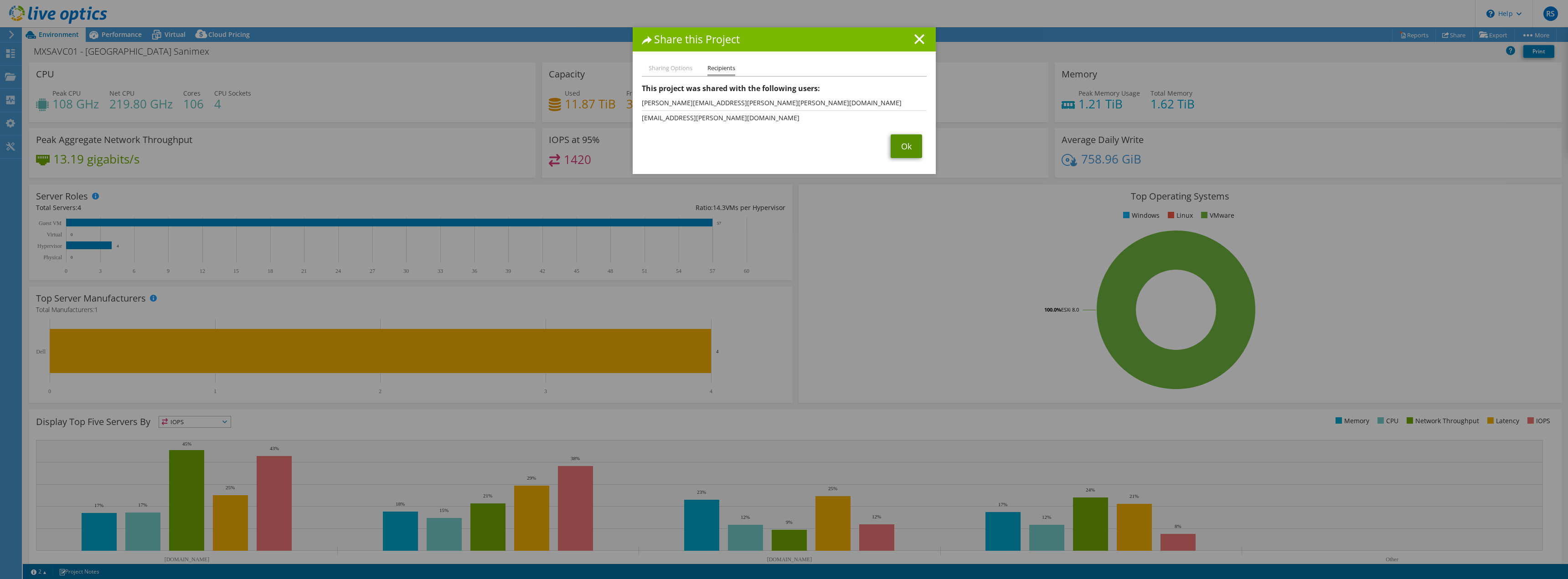
click at [907, 145] on link "Ok" at bounding box center [907, 146] width 32 height 23
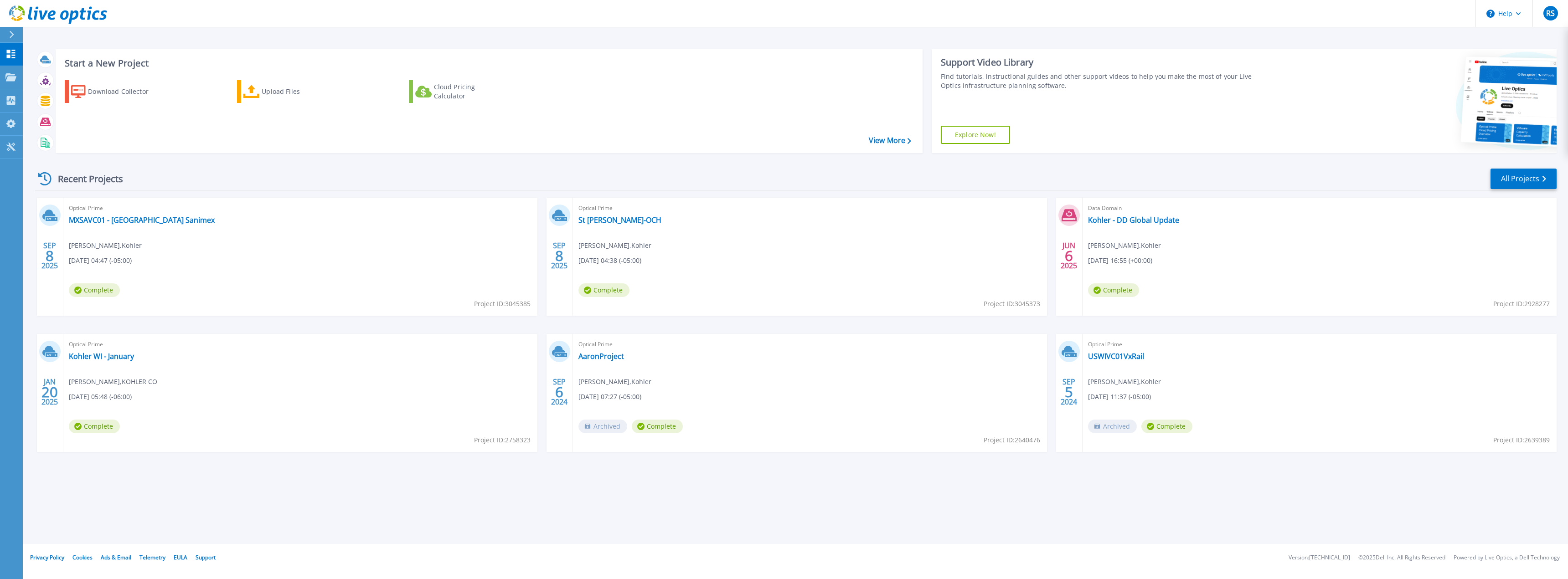
click at [530, 304] on div "Optical Prime MXSAVC01 - [GEOGRAPHIC_DATA] Sanimex [PERSON_NAME] , [PERSON_NAME…" at bounding box center [300, 257] width 474 height 118
click at [522, 311] on div "Optical Prime MXSAVC01 - [GEOGRAPHIC_DATA] Sanimex [PERSON_NAME] , [PERSON_NAME…" at bounding box center [300, 257] width 474 height 118
drag, startPoint x: 527, startPoint y: 305, endPoint x: 507, endPoint y: 301, distance: 20.4
click at [506, 301] on div "Optical Prime MXSAVC01 - [GEOGRAPHIC_DATA] Sanimex [PERSON_NAME] , [PERSON_NAME…" at bounding box center [300, 257] width 474 height 118
click at [507, 301] on span "Project ID: 3045385" at bounding box center [502, 304] width 56 height 10
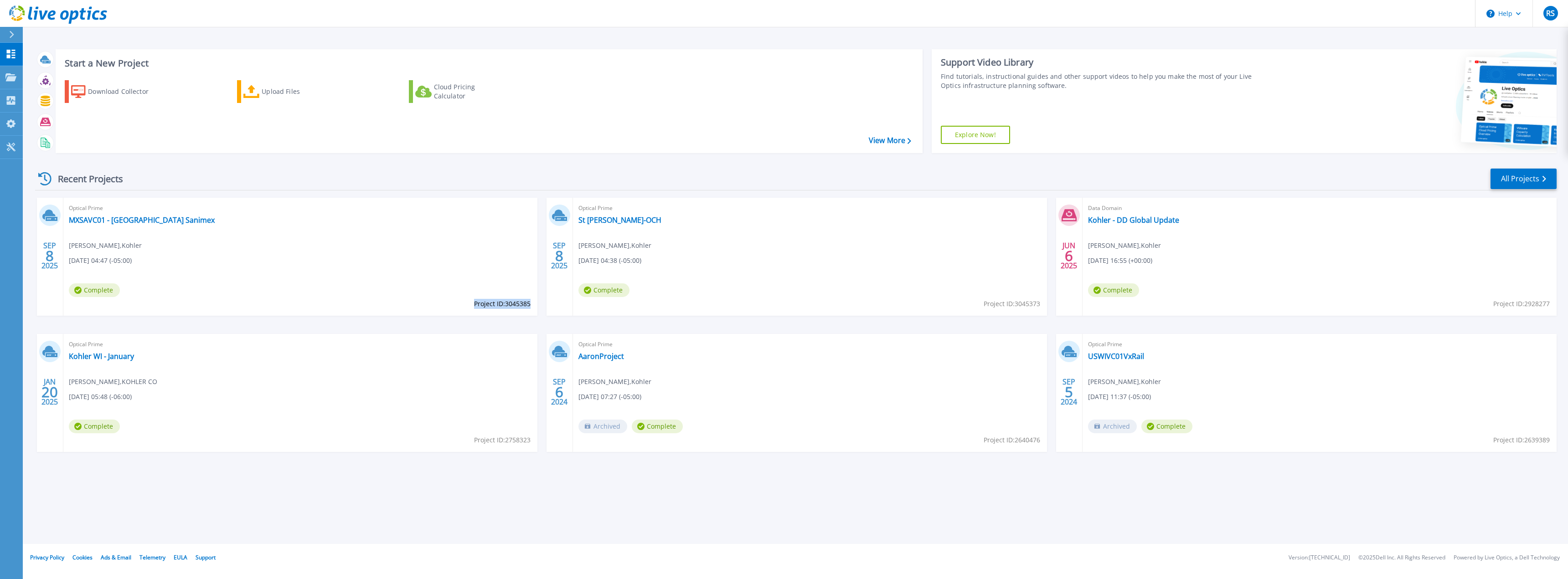
drag, startPoint x: 474, startPoint y: 303, endPoint x: 530, endPoint y: 305, distance: 56.0
click at [530, 305] on span "Project ID: 3045385" at bounding box center [502, 304] width 56 height 10
copy span "Project ID: 3045385"
